Goal: Task Accomplishment & Management: Use online tool/utility

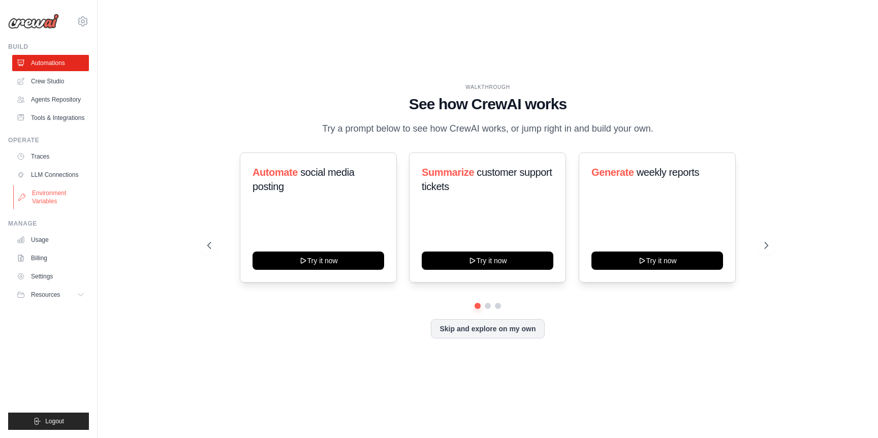
click at [52, 195] on link "Environment Variables" at bounding box center [51, 197] width 77 height 24
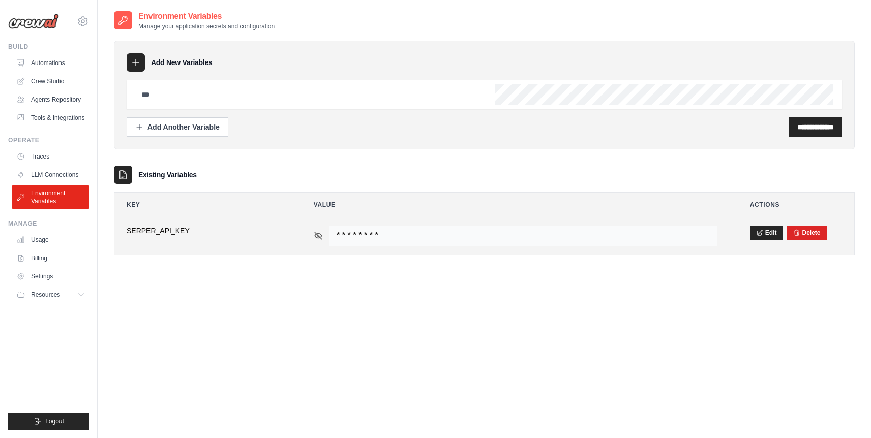
click at [319, 233] on icon at bounding box center [318, 235] width 7 height 5
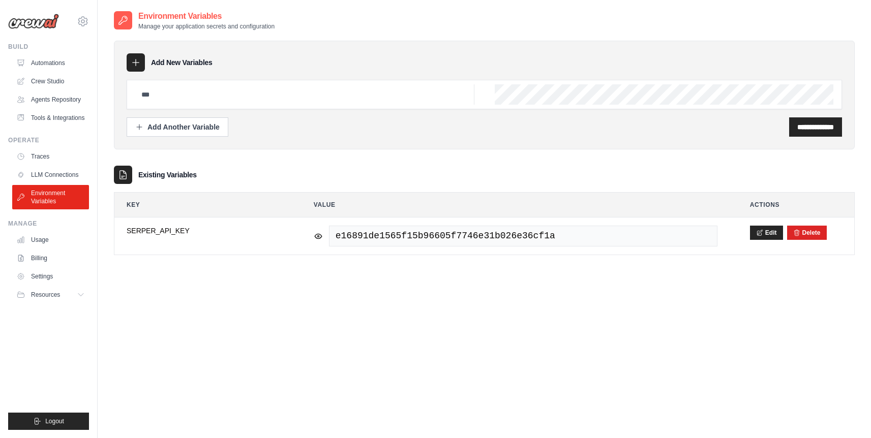
click at [265, 290] on div "**********" at bounding box center [484, 229] width 740 height 438
click at [57, 165] on ul "Traces LLM Connections Environment Variables" at bounding box center [50, 178] width 77 height 61
click at [58, 170] on link "LLM Connections" at bounding box center [51, 175] width 77 height 16
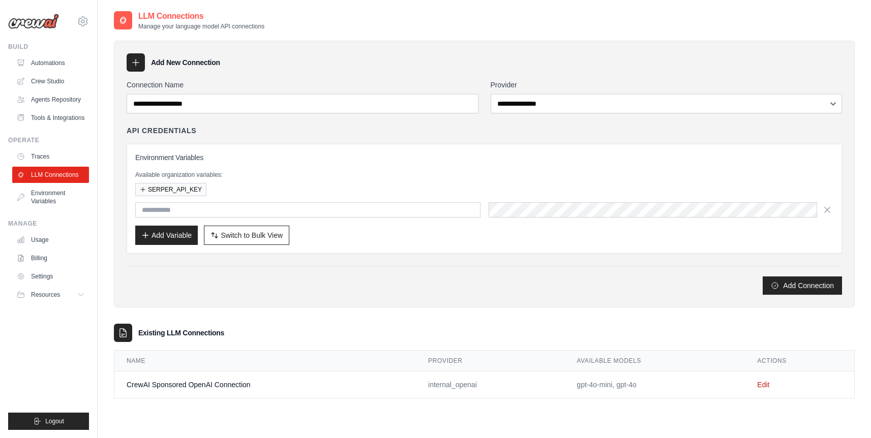
click at [339, 290] on div "Add Connection" at bounding box center [484, 285] width 715 height 18
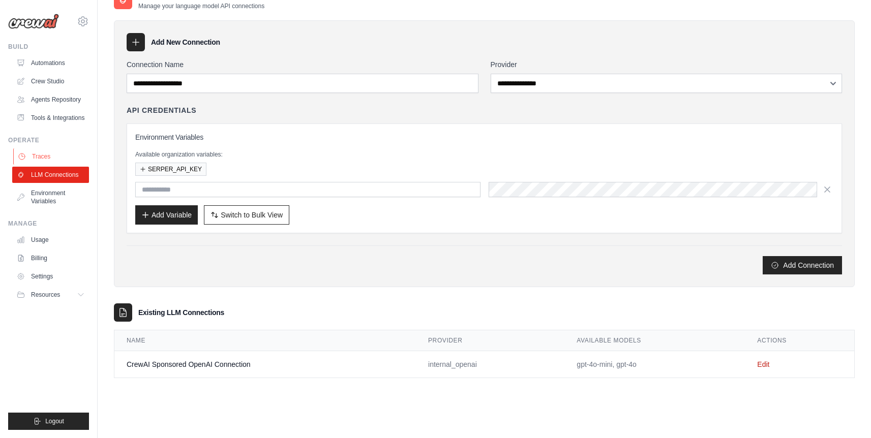
click at [53, 154] on link "Traces" at bounding box center [51, 156] width 77 height 16
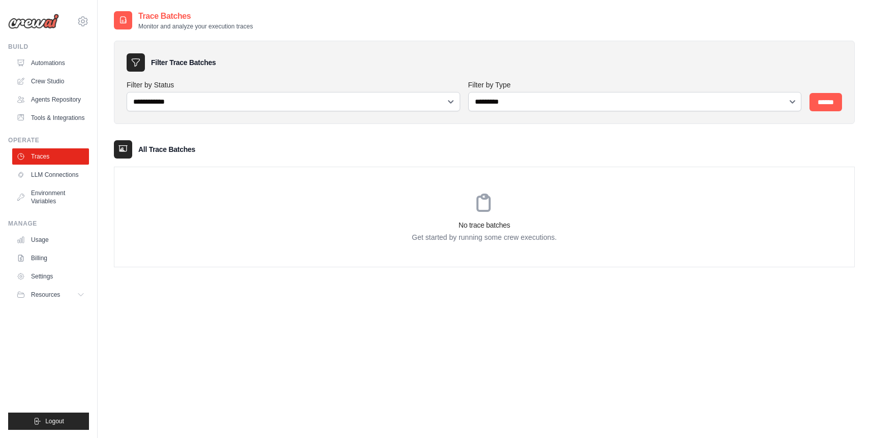
click at [481, 24] on div "Trace Batches Monitor and analyze your execution traces" at bounding box center [484, 20] width 740 height 20
click at [50, 261] on link "Billing" at bounding box center [51, 258] width 77 height 16
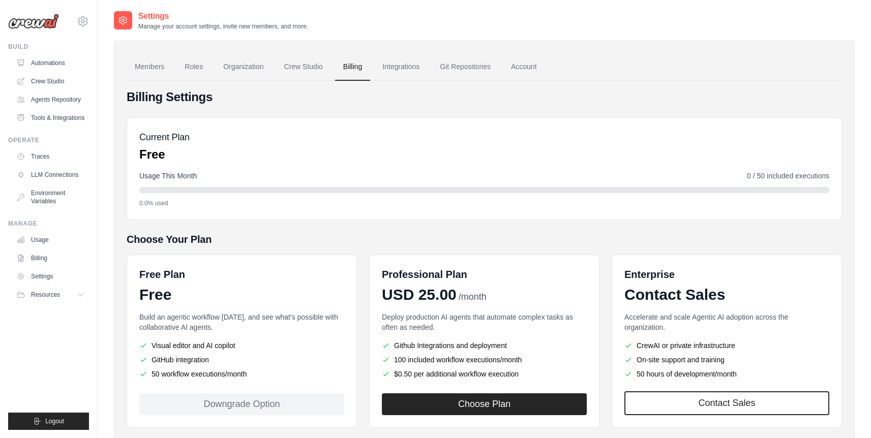
click at [406, 107] on div "Billing Settings Current Plan Free Usage This Month 0 / 50 included executions …" at bounding box center [484, 271] width 715 height 365
click at [60, 101] on link "Agents Repository" at bounding box center [51, 99] width 77 height 16
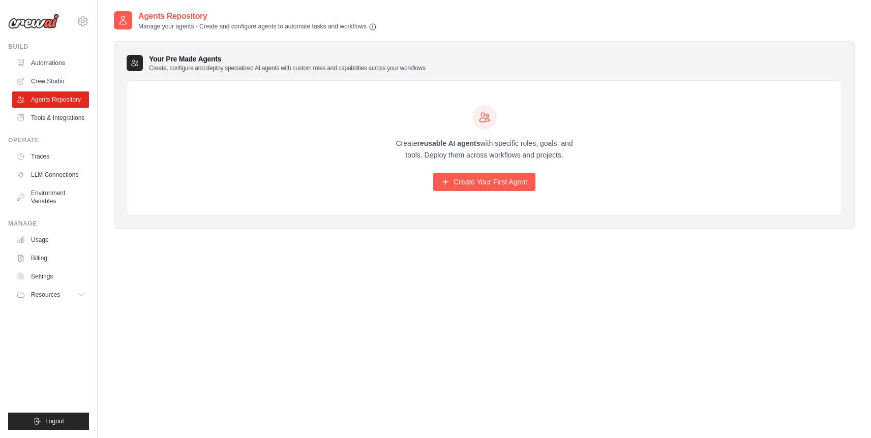
click at [339, 175] on div "Create reusable AI agents with specific roles, goals, and tools. Deploy them ac…" at bounding box center [484, 148] width 714 height 135
click at [461, 184] on link "Create Your First Agent" at bounding box center [484, 182] width 102 height 18
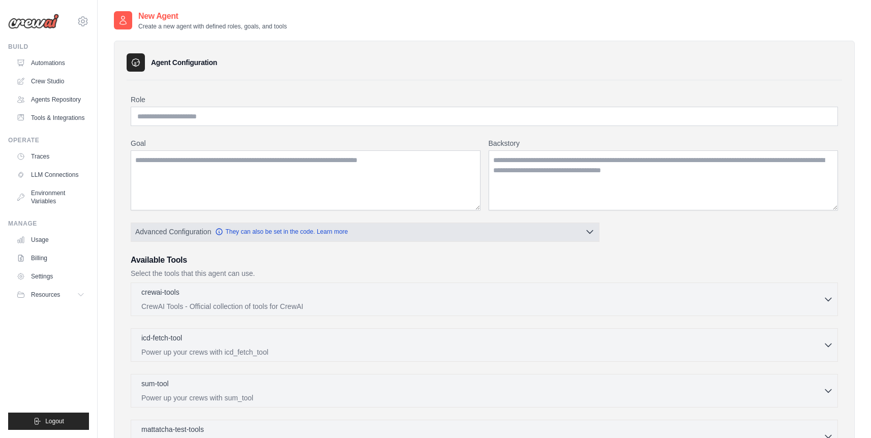
click at [479, 227] on button "Advanced Configuration They can also be set in the code. Learn more" at bounding box center [365, 232] width 468 height 18
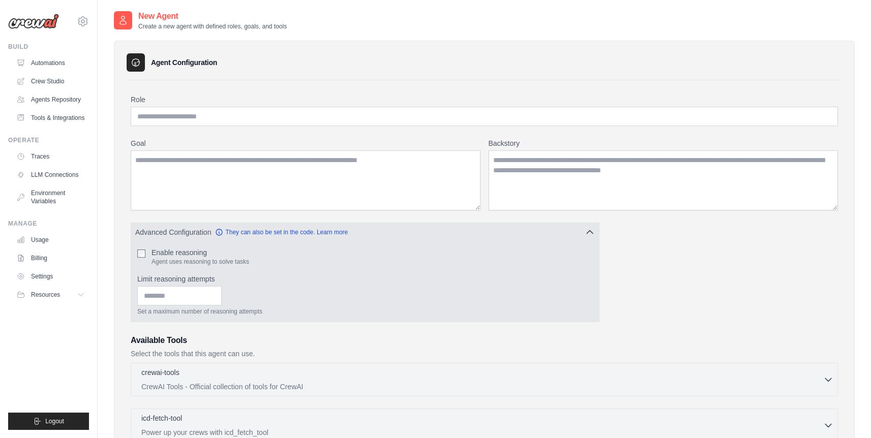
click at [443, 223] on div "Advanced Configuration They can also be set in the code. Learn more Enable reas…" at bounding box center [365, 273] width 469 height 100
click at [483, 239] on button "Advanced Configuration They can also be set in the code. Learn more" at bounding box center [365, 232] width 468 height 18
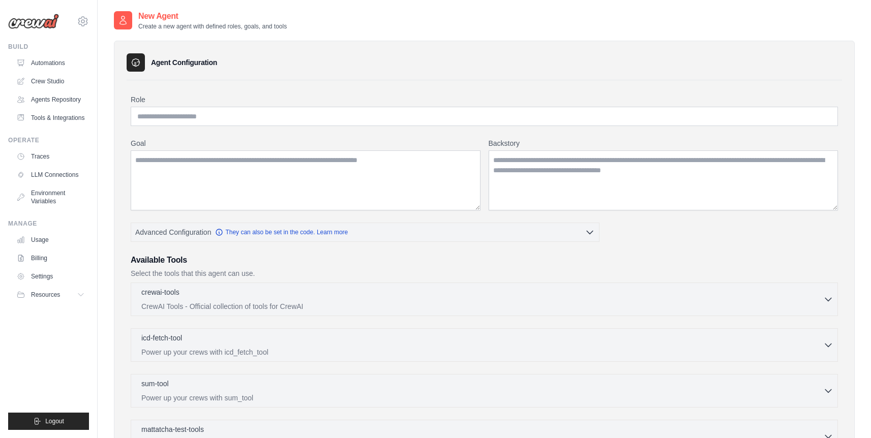
click at [663, 223] on div "Role Goal [GEOGRAPHIC_DATA] Advanced Configuration They can also be set in the …" at bounding box center [484, 346] width 707 height 503
click at [338, 300] on div "crewai-tools 0 selected CrewAI Tools - Official collection of tools for CrewAI" at bounding box center [481, 299] width 681 height 24
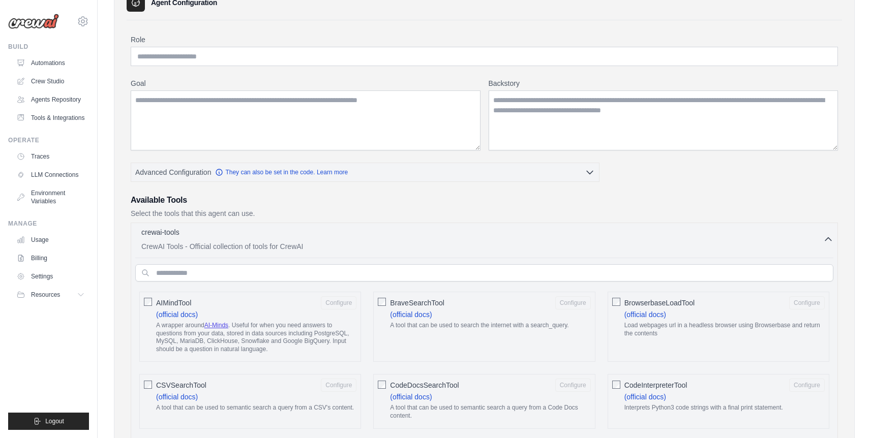
scroll to position [123, 0]
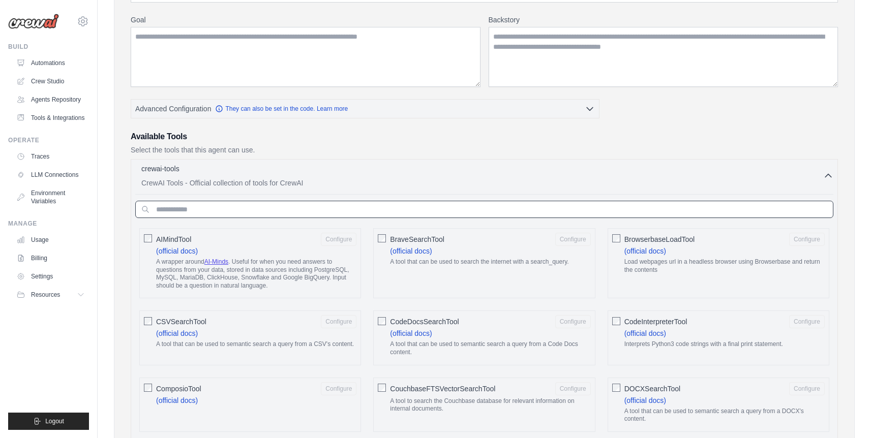
click at [286, 206] on input "text" at bounding box center [484, 209] width 698 height 17
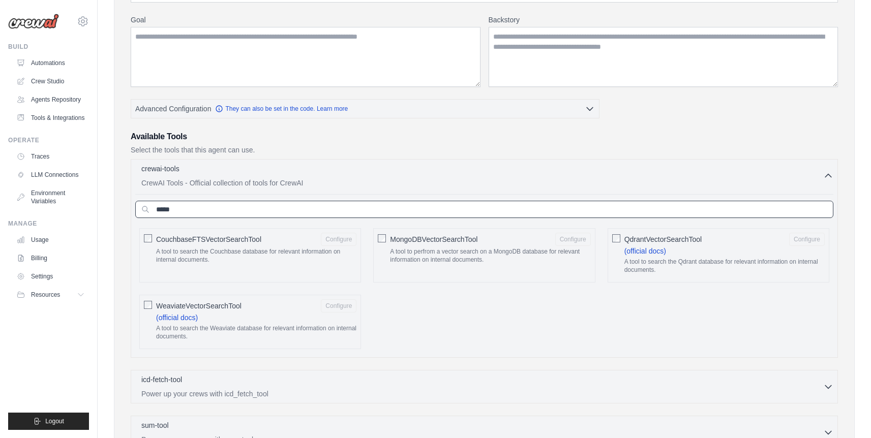
type input "******"
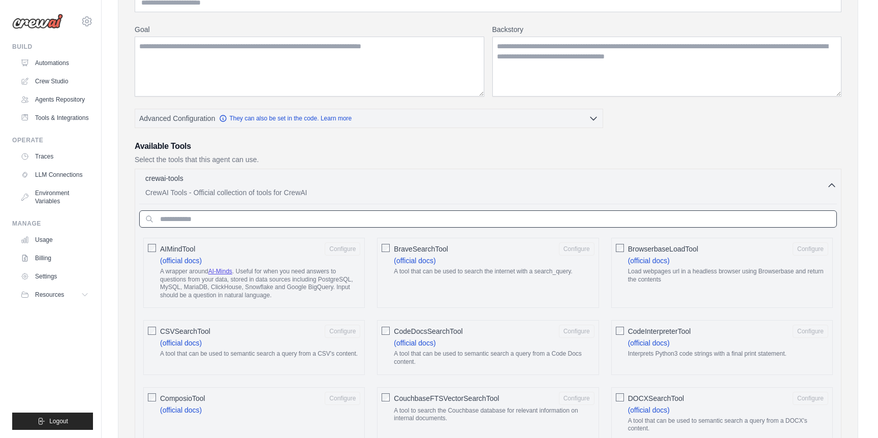
scroll to position [0, 0]
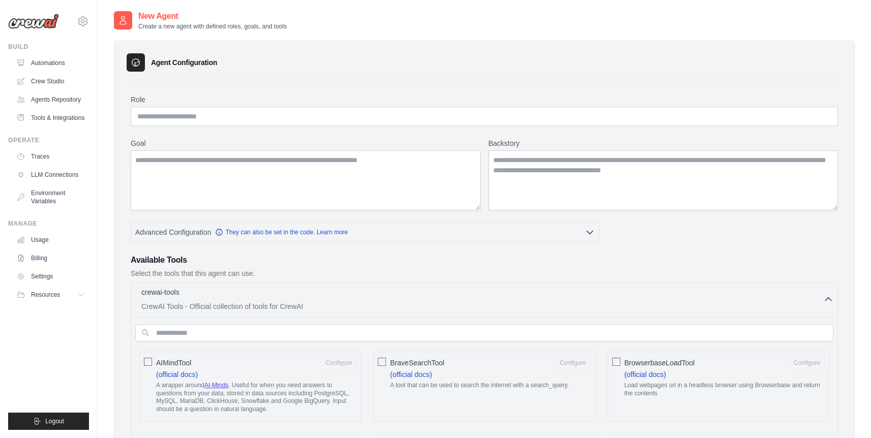
click at [134, 17] on div "New Agent Create a new agent with defined roles, goals, and tools" at bounding box center [200, 20] width 173 height 20
click at [65, 59] on link "Automations" at bounding box center [51, 63] width 77 height 16
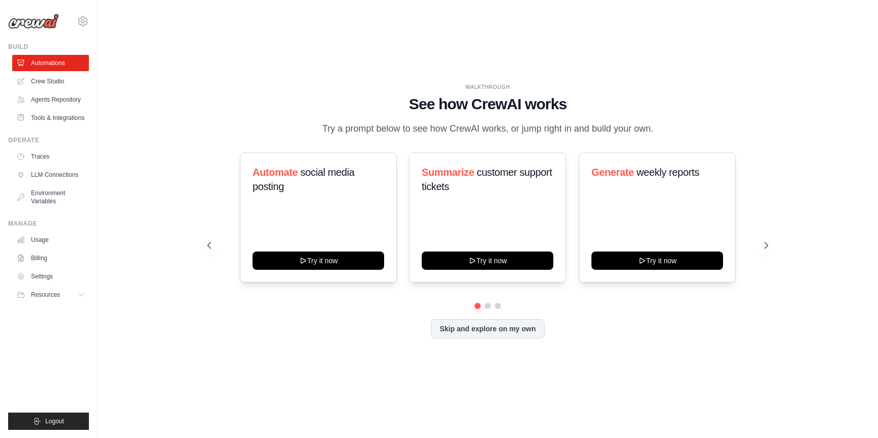
click at [231, 80] on div "WALKTHROUGH See how [PERSON_NAME] works Try a prompt below to see how [PERSON_N…" at bounding box center [488, 219] width 748 height 418
